Goal: Task Accomplishment & Management: Complete application form

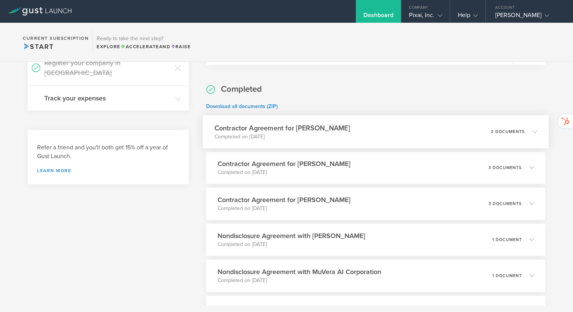
click at [249, 127] on h3 "Contractor Agreement for [PERSON_NAME]" at bounding box center [282, 128] width 136 height 10
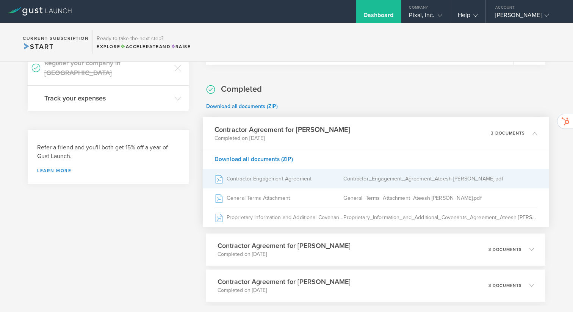
click at [245, 178] on div "Contractor Engagement Agreement" at bounding box center [278, 178] width 129 height 19
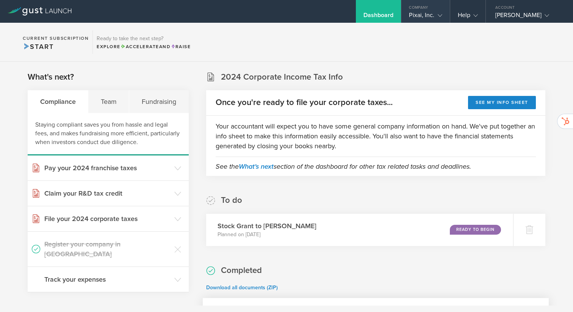
click at [435, 20] on div "Pixai, Inc." at bounding box center [425, 16] width 33 height 11
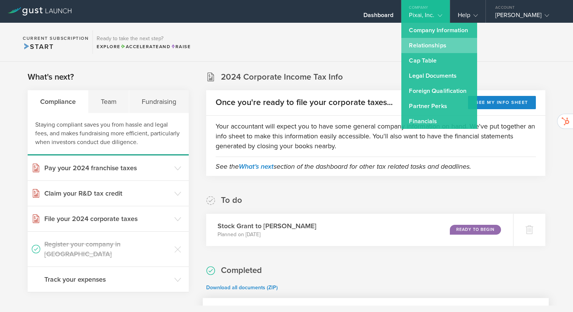
click at [430, 47] on link "Relationships" at bounding box center [440, 45] width 76 height 15
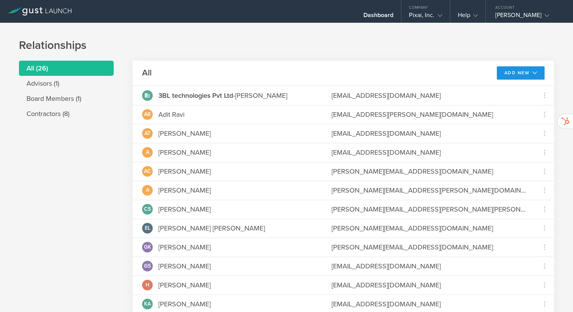
click at [514, 72] on button "Add New" at bounding box center [521, 72] width 48 height 13
click at [507, 108] on li "Add contractor" at bounding box center [517, 104] width 49 height 15
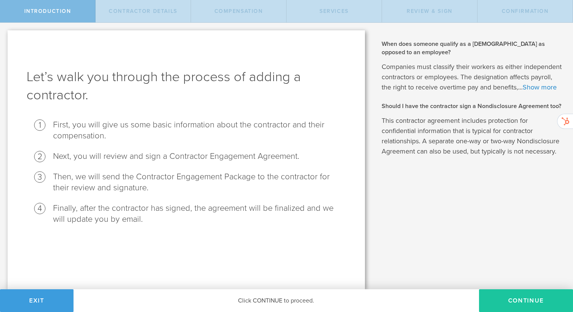
click at [513, 300] on button "Continue" at bounding box center [526, 300] width 94 height 23
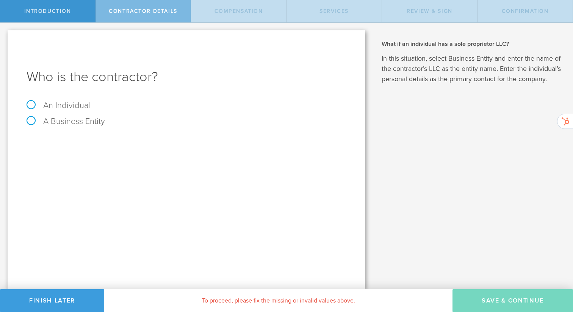
click at [68, 102] on label "An Individual" at bounding box center [59, 105] width 64 height 10
click at [5, 35] on input "An Individual" at bounding box center [2, 29] width 5 height 12
radio input "true"
click at [102, 140] on input "text" at bounding box center [214, 142] width 263 height 11
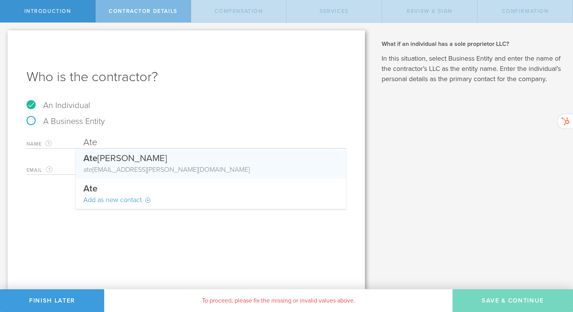
click at [111, 158] on div "Ate [PERSON_NAME]" at bounding box center [210, 157] width 255 height 16
type input "[PERSON_NAME]"
type input "[PERSON_NAME][EMAIL_ADDRESS][PERSON_NAME][DOMAIN_NAME]"
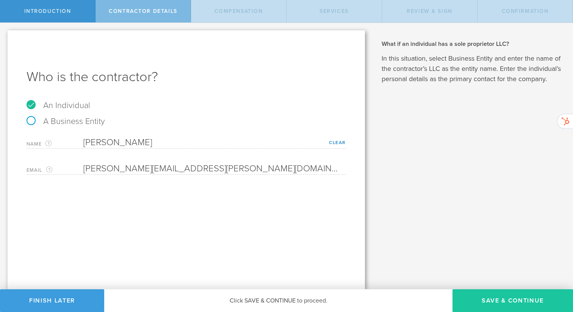
click at [502, 298] on button "Save & Continue" at bounding box center [513, 300] width 121 height 23
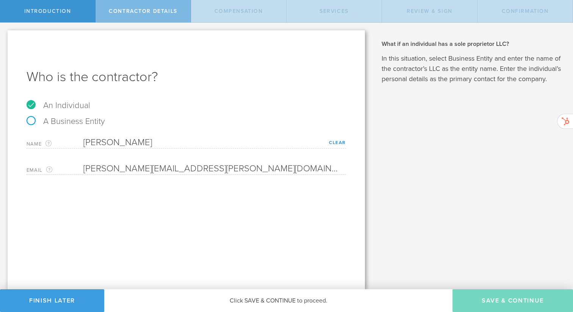
select select "none"
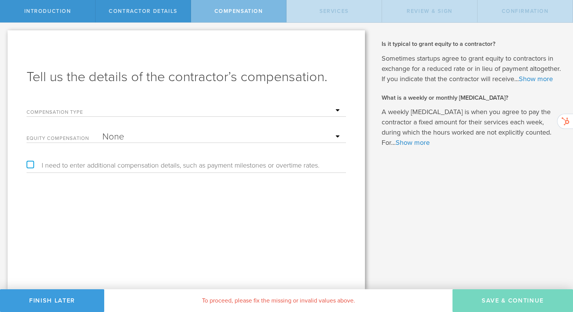
click at [211, 110] on select "Hourly Daily Weekly [MEDICAL_DATA] Monthly [MEDICAL_DATA] Project Flat Rate No …" at bounding box center [222, 110] width 240 height 11
select select "noCash"
click at [102, 105] on select "Hourly Daily Weekly [MEDICAL_DATA] Monthly [MEDICAL_DATA] Project Flat Rate No …" at bounding box center [222, 110] width 240 height 11
click at [168, 133] on select "None Stock Grant" at bounding box center [222, 136] width 240 height 11
select select "stock"
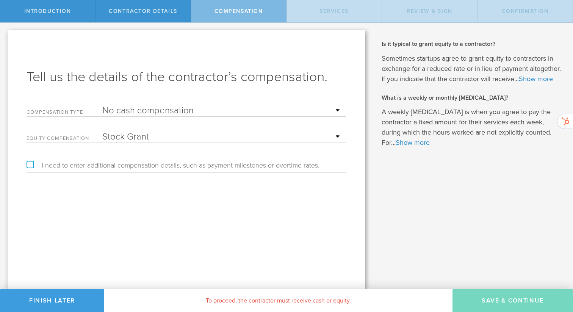
click at [102, 131] on select "None Stock Grant" at bounding box center [222, 136] width 240 height 11
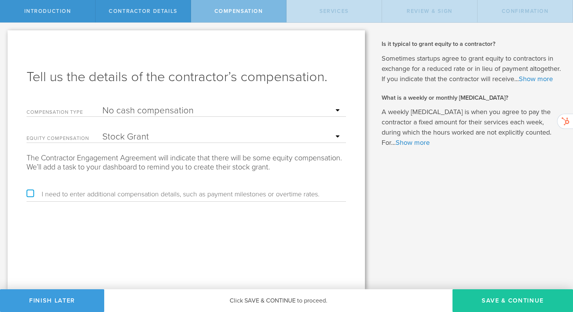
click at [498, 301] on button "Save & Continue" at bounding box center [513, 300] width 121 height 23
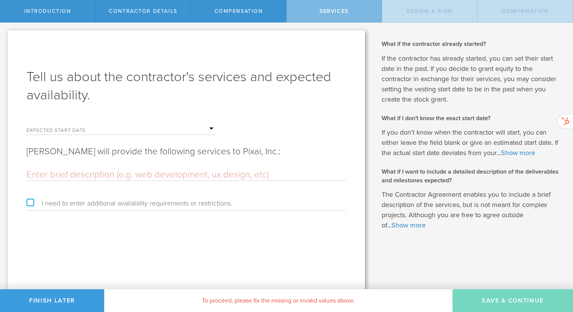
click at [131, 133] on input "text" at bounding box center [159, 128] width 114 height 11
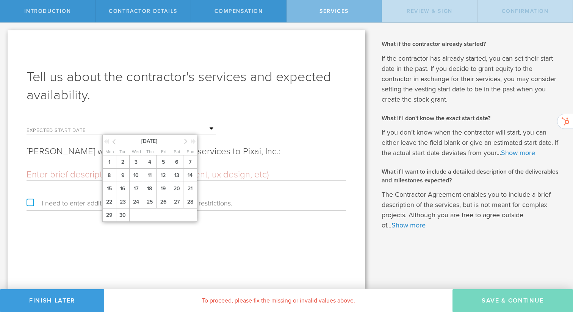
click at [113, 143] on icon at bounding box center [113, 141] width 3 height 9
click at [160, 191] on span "16" at bounding box center [163, 188] width 14 height 13
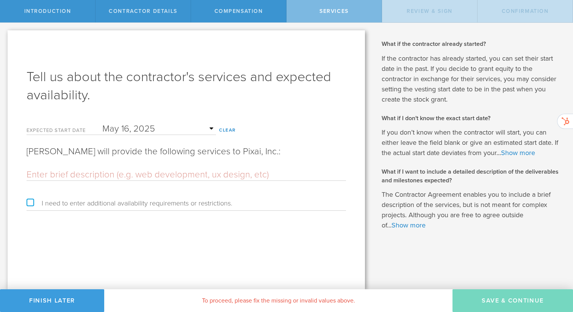
click at [160, 232] on div "Tell us about the contractor's services and expected availability. Expected sta…" at bounding box center [187, 159] width 358 height 259
click at [118, 168] on div at bounding box center [187, 173] width 320 height 16
click at [112, 176] on input "text" at bounding box center [187, 174] width 320 height 11
paste input "He will lead the execution of the Alpha scope, ensuring that all defined storie…"
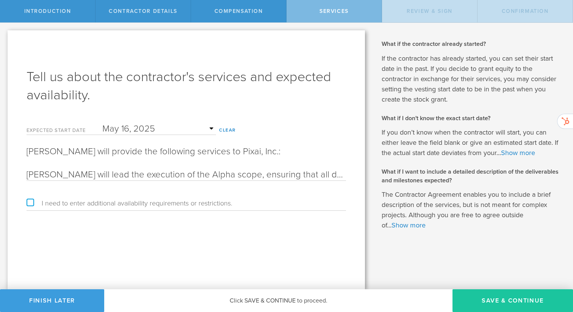
type input "[PERSON_NAME] will lead the execution of the Alpha scope, ensuring that all def…"
click at [517, 297] on button "Save & Continue" at bounding box center [513, 300] width 121 height 23
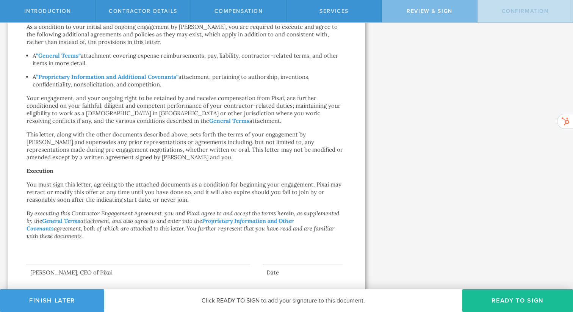
scroll to position [511, 0]
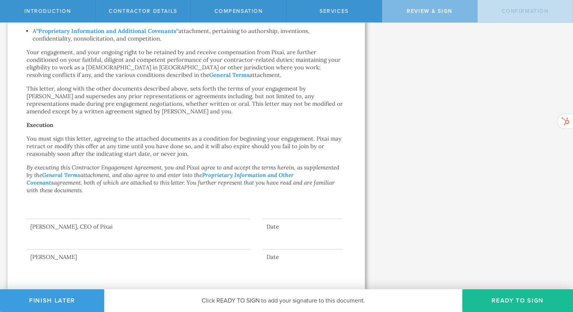
click at [57, 212] on div at bounding box center [139, 204] width 224 height 30
click at [513, 299] on button "Ready to Sign" at bounding box center [518, 300] width 111 height 23
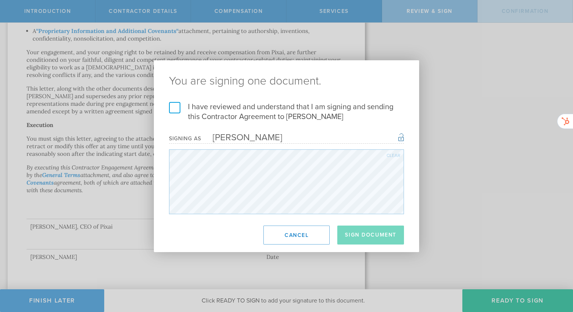
click at [175, 107] on label "I have reviewed and understand that I am signing and sending this Contractor Ag…" at bounding box center [286, 112] width 235 height 20
click at [0, 0] on input "I have reviewed and understand that I am signing and sending this Contractor Ag…" at bounding box center [0, 0] width 0 height 0
click at [358, 233] on button "Sign Document" at bounding box center [370, 235] width 67 height 19
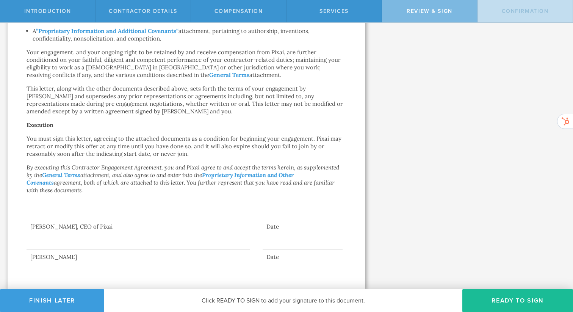
scroll to position [0, 0]
